Goal: Transaction & Acquisition: Purchase product/service

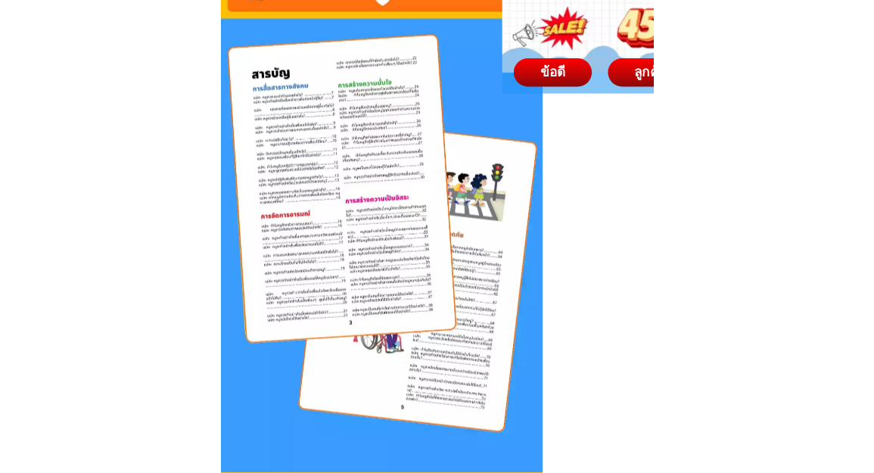
scroll to position [2042, 0]
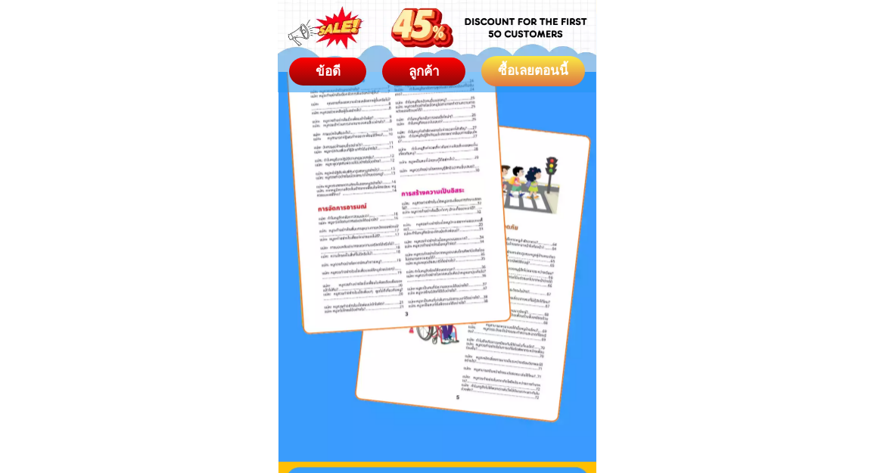
drag, startPoint x: 469, startPoint y: 216, endPoint x: 424, endPoint y: 229, distance: 46.7
click at [424, 229] on div at bounding box center [437, 180] width 318 height 564
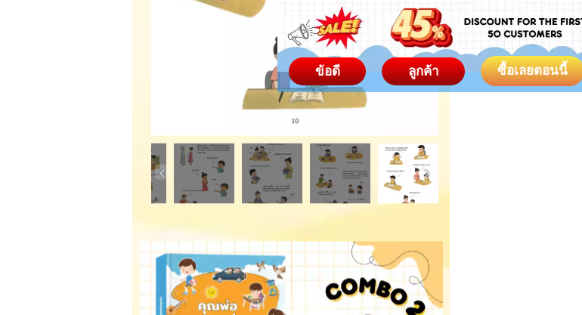
scroll to position [7084, 0]
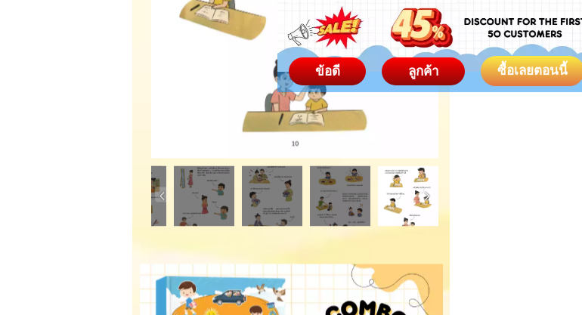
click at [431, 194] on img at bounding box center [427, 195] width 15 height 15
click at [427, 195] on img at bounding box center [427, 195] width 15 height 15
click at [161, 194] on img at bounding box center [162, 195] width 15 height 15
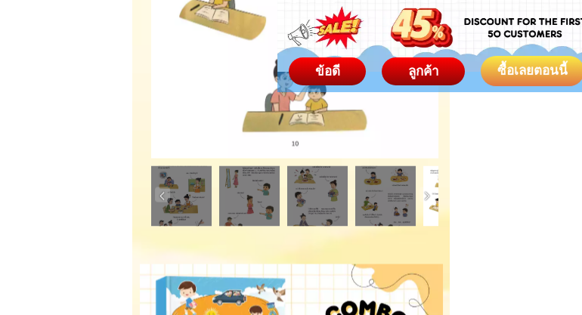
click at [161, 194] on img at bounding box center [162, 195] width 15 height 15
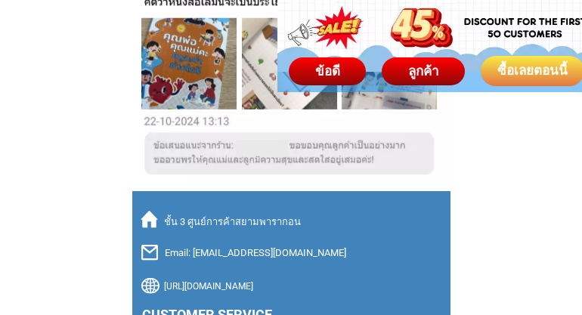
scroll to position [10789, 0]
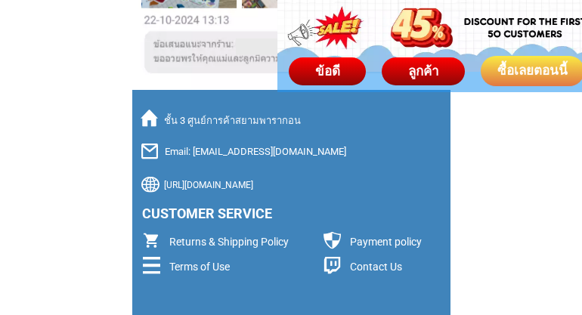
click at [369, 268] on p "Contact Us" at bounding box center [434, 267] width 169 height 16
click at [230, 238] on p "Returns & Shipping Policy" at bounding box center [253, 242] width 169 height 16
click at [368, 267] on p "Contact Us" at bounding box center [434, 267] width 169 height 16
click at [331, 268] on div at bounding box center [332, 265] width 17 height 17
click at [190, 240] on p "Returns & Shipping Policy" at bounding box center [253, 242] width 169 height 16
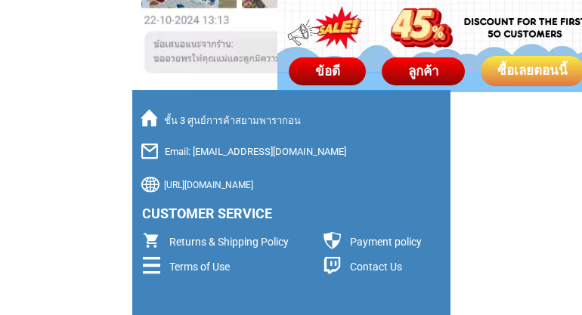
click at [388, 244] on p "Payment policy" at bounding box center [397, 242] width 94 height 16
click at [225, 188] on p "[URL][DOMAIN_NAME]" at bounding box center [306, 185] width 284 height 14
drag, startPoint x: 164, startPoint y: 184, endPoint x: 349, endPoint y: 189, distance: 185.4
click at [349, 189] on p "[URL][DOMAIN_NAME]" at bounding box center [306, 185] width 284 height 14
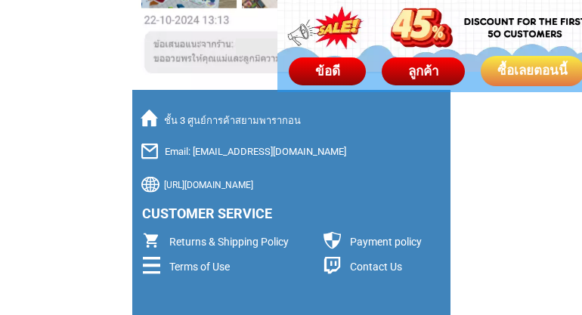
click at [191, 123] on p "ชั้น 3 ศูนย์การค้าสยามพารากอน" at bounding box center [299, 120] width 271 height 15
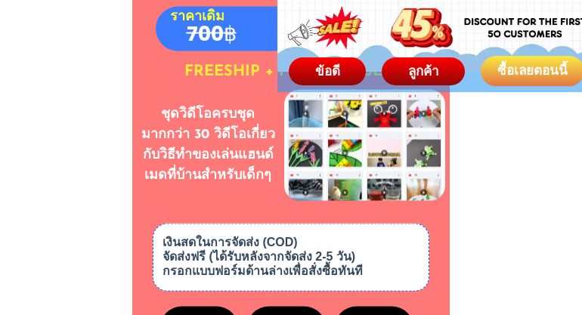
scroll to position [8320, 0]
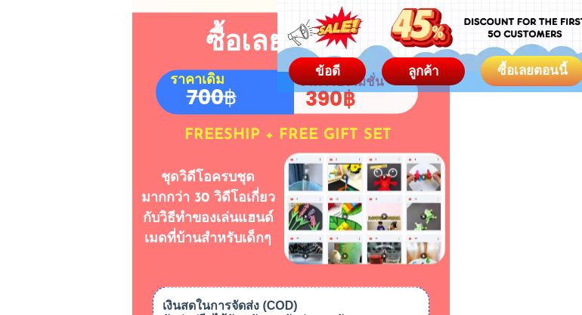
click at [293, 175] on div at bounding box center [364, 214] width 165 height 123
drag, startPoint x: 240, startPoint y: 219, endPoint x: 258, endPoint y: 213, distance: 19.1
click at [240, 218] on h1 "ชุดวิดีโอครบชุดมากกว่า 30 วิดีโอเกี่ยวกับวิธีทำของเล่นแฮนด์เมดที่บ้านสำหรับเด็กๆ" at bounding box center [208, 210] width 141 height 82
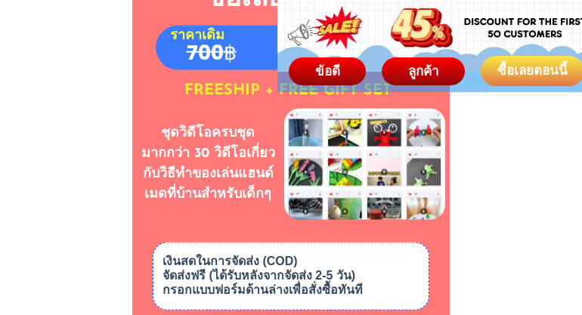
scroll to position [8470, 0]
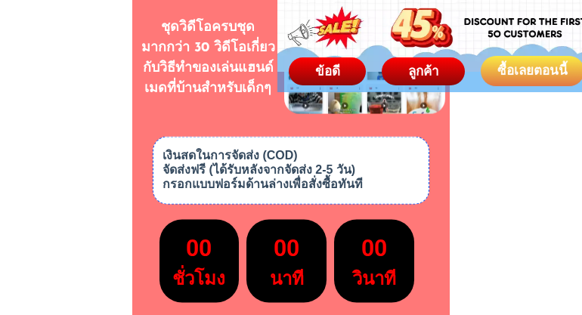
click at [272, 180] on h3 "เงินสดในการจัดส่ง (COD) จัดส่งฟรี (ได้รับหลังจากจัดส่ง 2-5 วัน) กรอกแบบฟอร์มด้า…" at bounding box center [291, 170] width 257 height 44
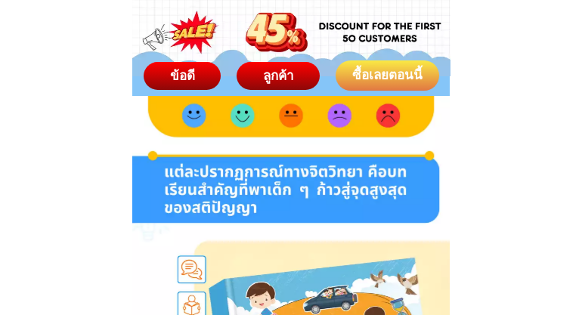
scroll to position [0, 0]
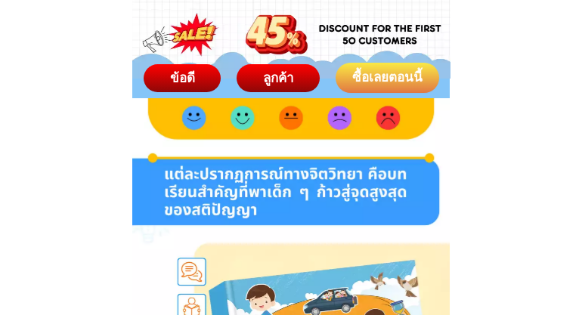
click at [368, 77] on div "ซื้อเลยตอนนี้" at bounding box center [387, 78] width 104 height 20
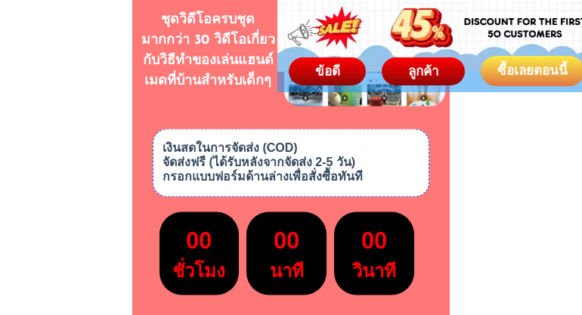
scroll to position [8680, 0]
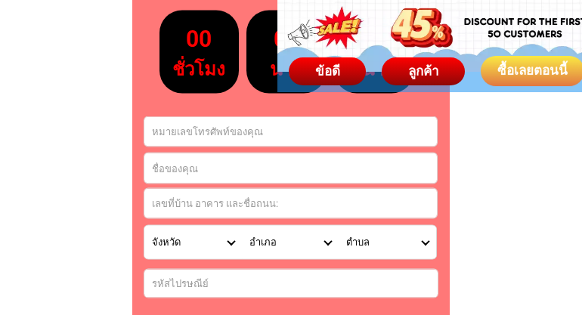
click at [263, 126] on input "Input phone_number" at bounding box center [290, 131] width 293 height 29
type input "0818490556"
type input "[PERSON_NAME]"
type input "55/62 หมู่บ้าน[PERSON_NAME] 2 ซอย 5D"
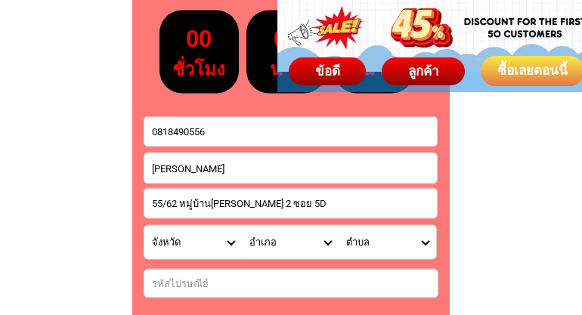
select select "66_R92277"
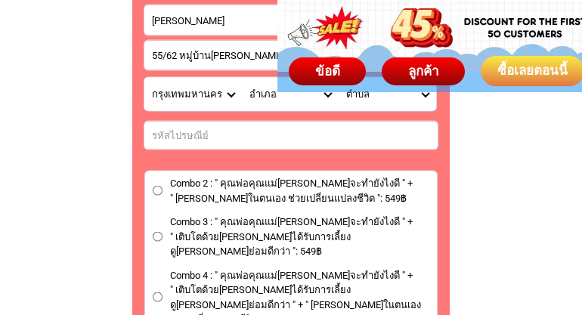
scroll to position [8831, 0]
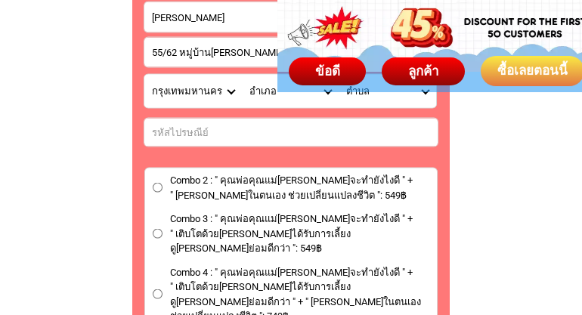
click at [159, 193] on label "Combo 2 : " คุณพ่อคุณแม่[PERSON_NAME]จะทำยังไงดี " + " [PERSON_NAME]ในตนเอง ช่ว…" at bounding box center [291, 187] width 292 height 29
click at [159, 193] on input "Combo 2 : " คุณพ่อคุณแม่[PERSON_NAME]จะทำยังไงดี " + " [PERSON_NAME]ในตนเอง ช่ว…" at bounding box center [158, 188] width 10 height 10
radio input "true"
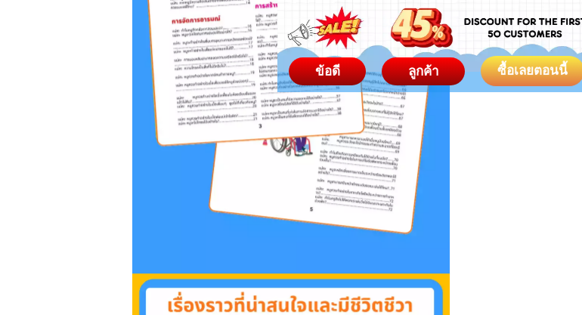
scroll to position [2066, 0]
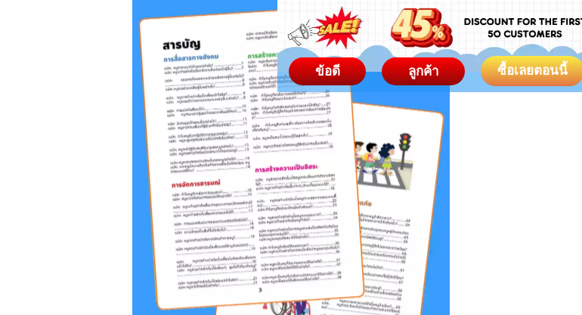
click at [343, 202] on div at bounding box center [291, 156] width 318 height 564
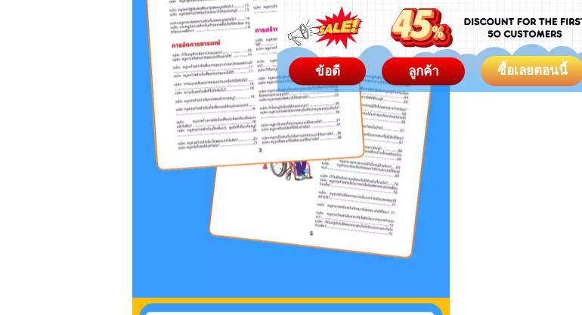
scroll to position [2268, 0]
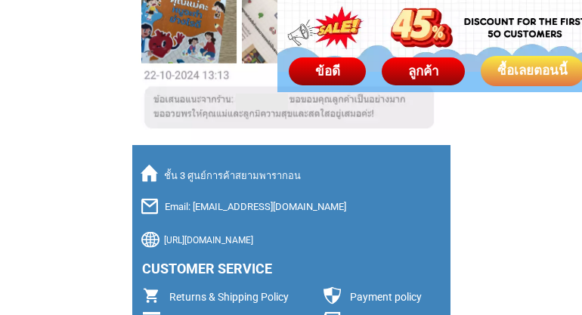
scroll to position [10739, 0]
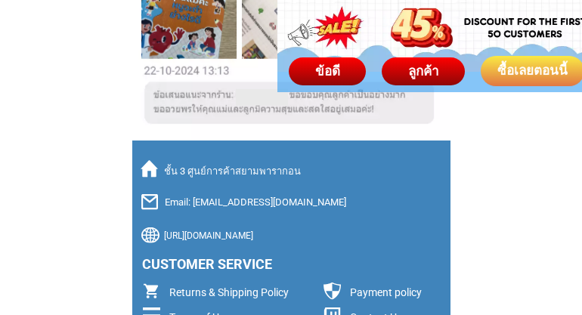
click at [303, 203] on p "Email: [EMAIL_ADDRESS][DOMAIN_NAME]" at bounding box center [280, 202] width 230 height 15
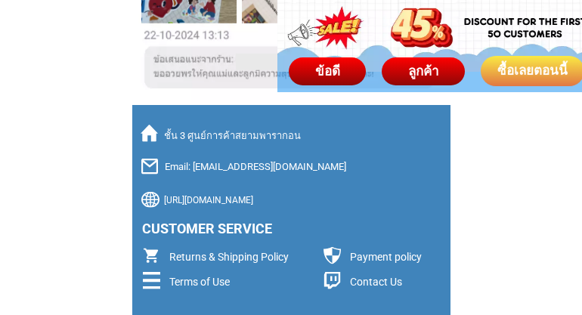
scroll to position [10789, 0]
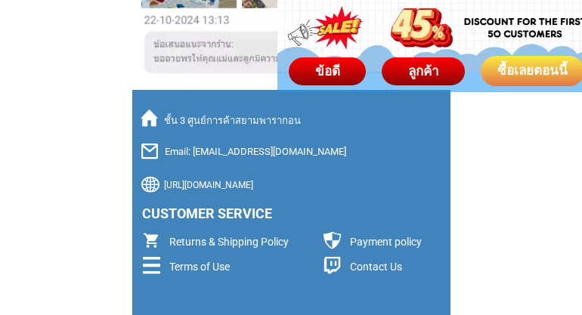
click at [241, 241] on p "Returns & Shipping Policy" at bounding box center [253, 242] width 169 height 16
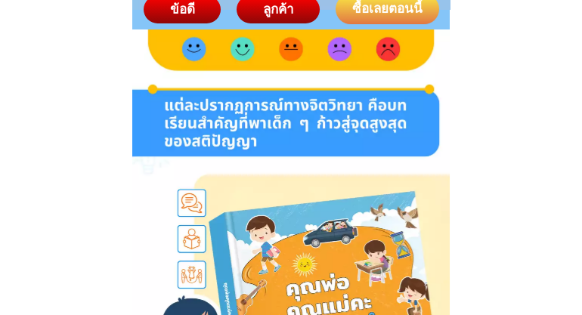
scroll to position [0, 0]
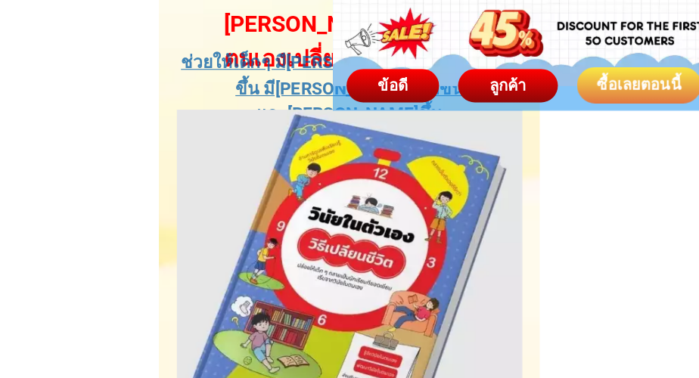
scroll to position [5546, 0]
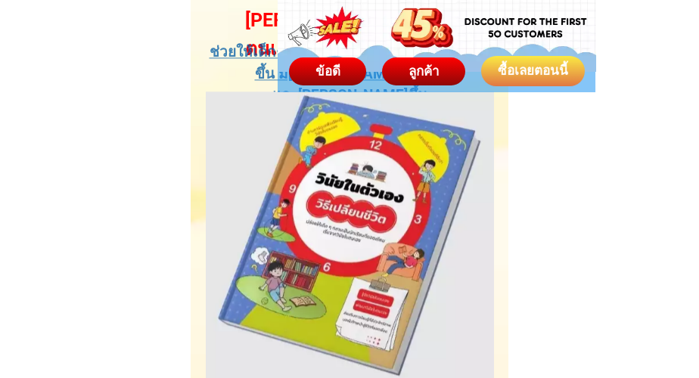
drag, startPoint x: 545, startPoint y: 8, endPoint x: 139, endPoint y: 188, distance: 444.6
click at [139, 188] on body "ข้อดี ลูกค้า ซื้อเลยตอนนี้ Heading H2 โปรโมชั่นพิเศษ เมื่อซื้อร่วมกัน [PERSON_N…" at bounding box center [349, 6] width 699 height 11105
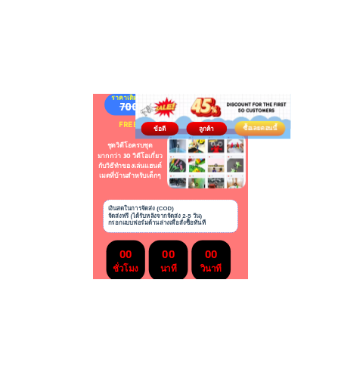
scroll to position [8693, 0]
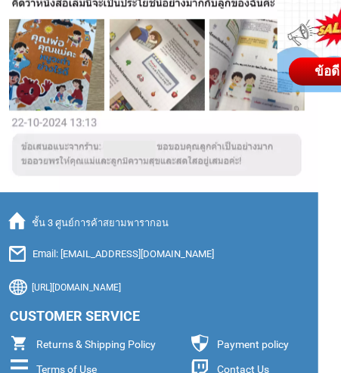
scroll to position [10731, 0]
